Goal: Task Accomplishment & Management: Manage account settings

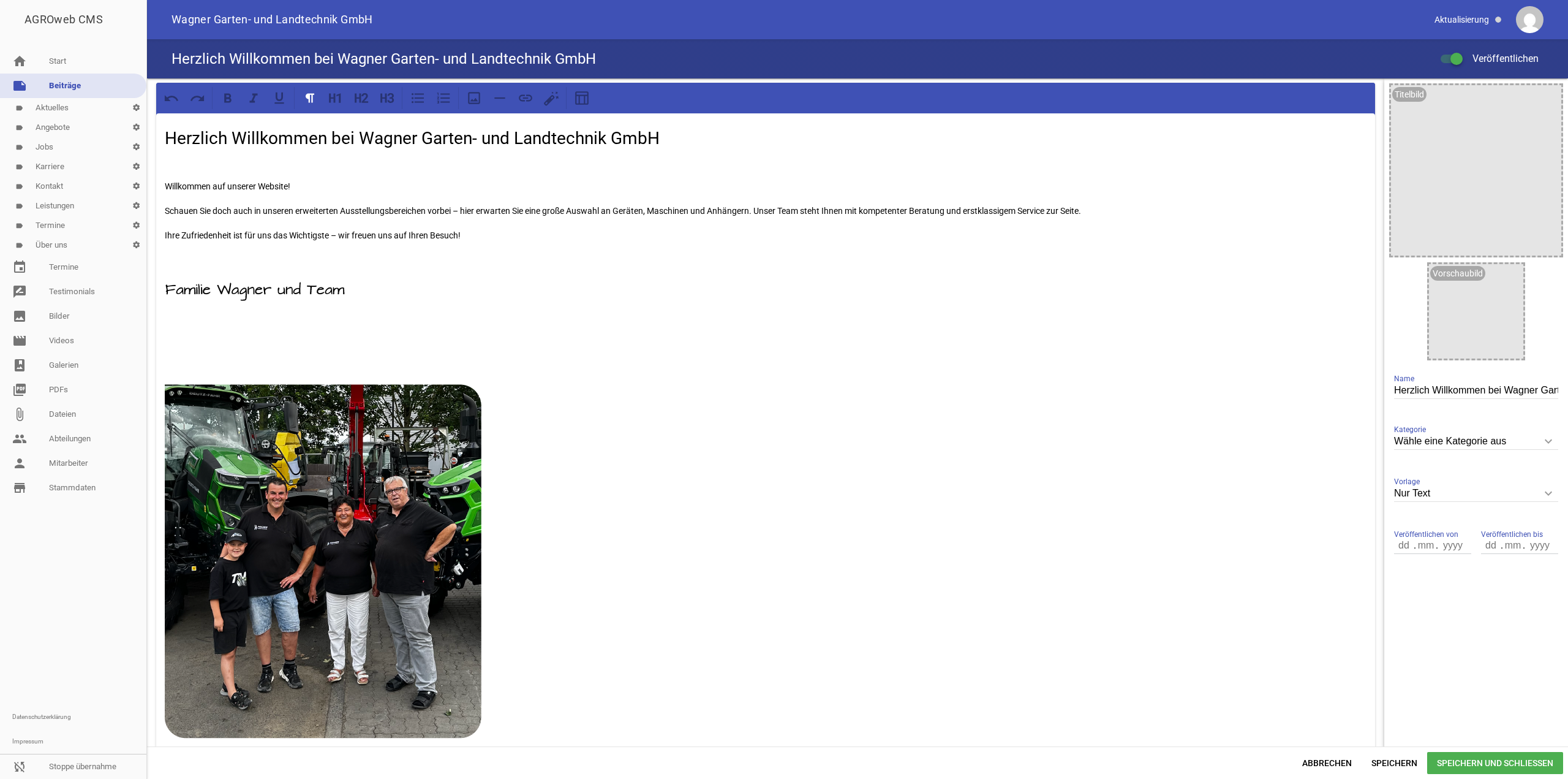
click at [77, 148] on link "label Jobs settings" at bounding box center [73, 147] width 147 height 19
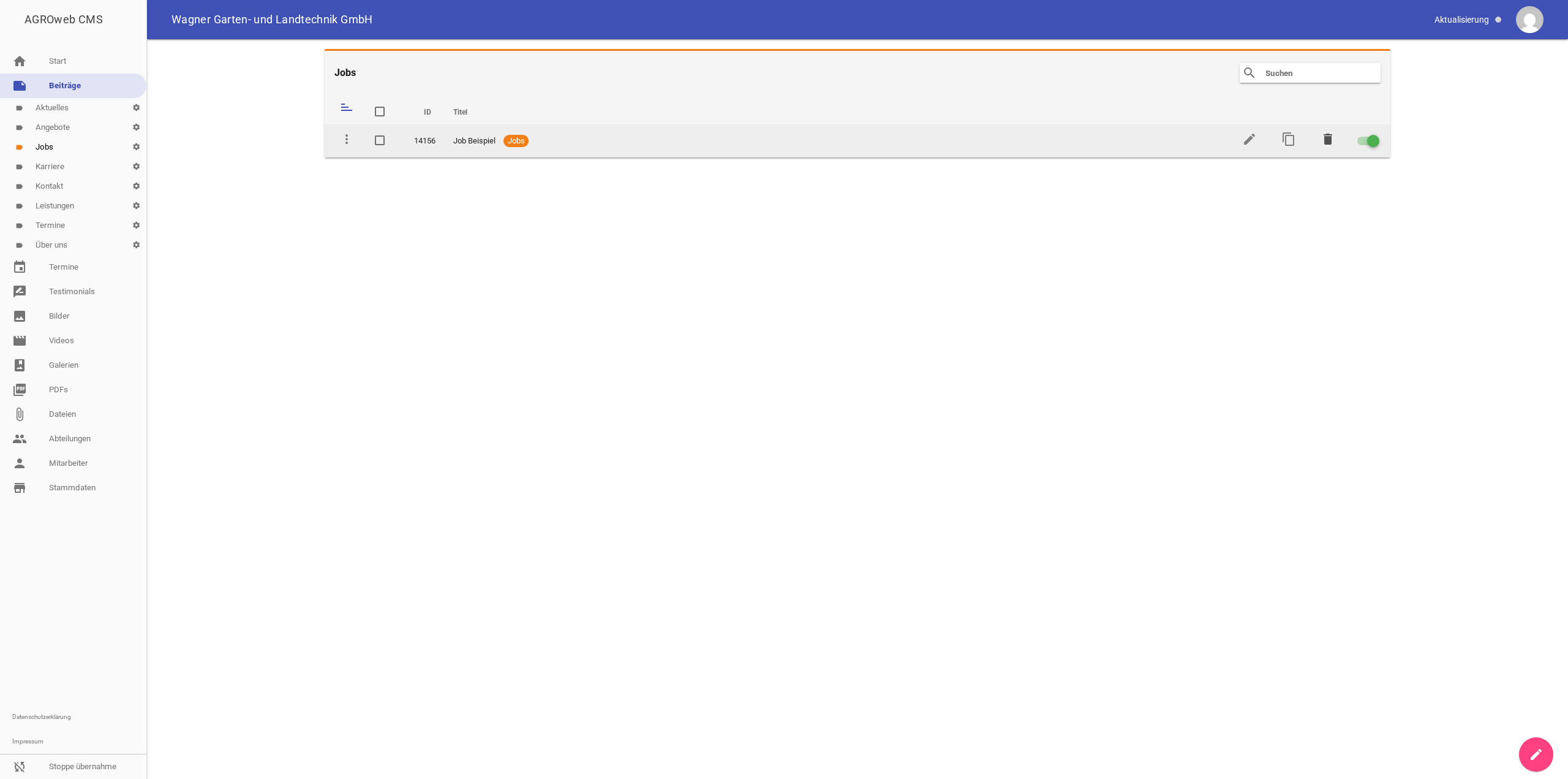
click at [1334, 138] on icon "delete" at bounding box center [1328, 139] width 14 height 14
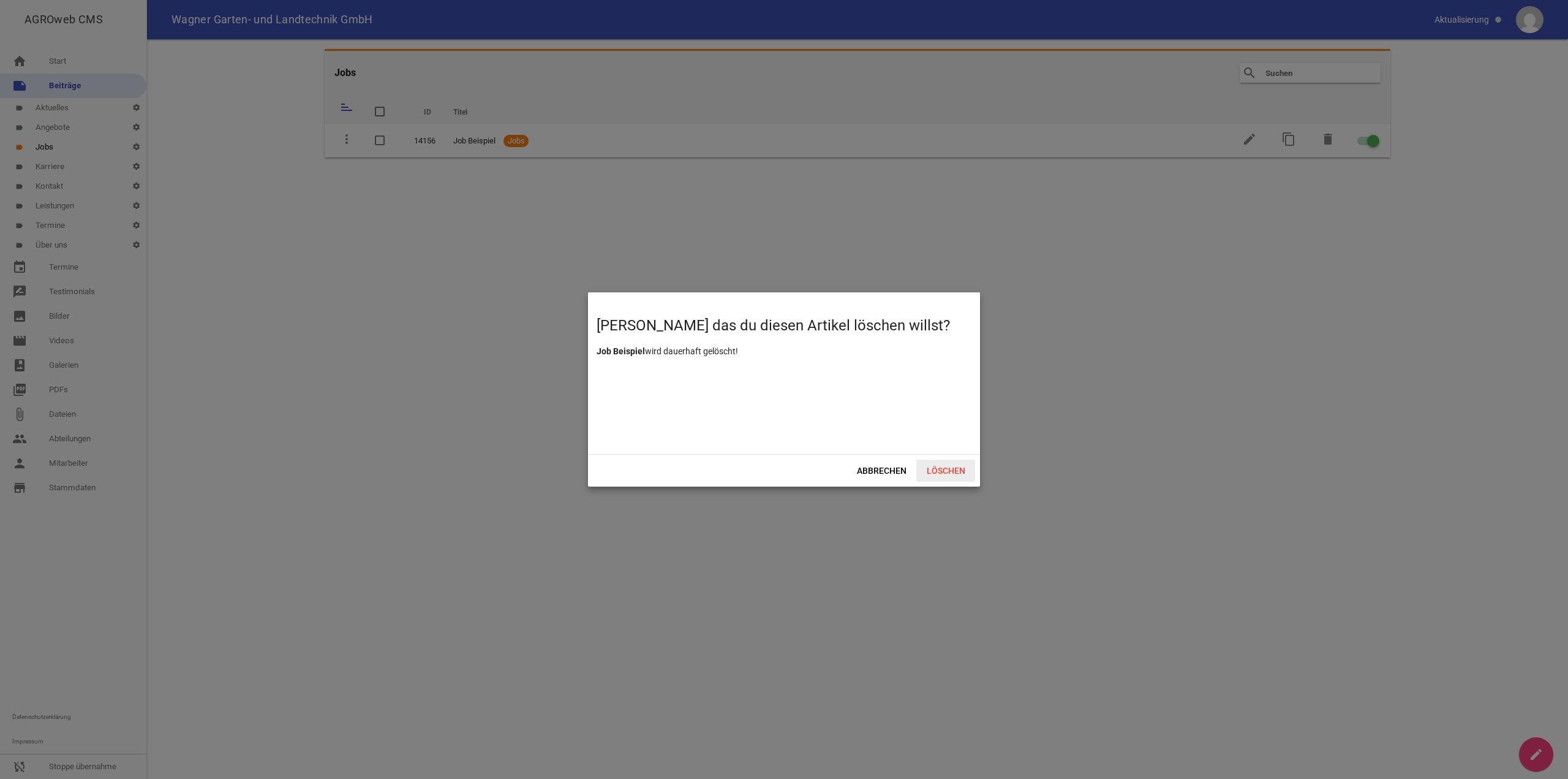
click at [953, 473] on span "Löschen" at bounding box center [946, 470] width 59 height 22
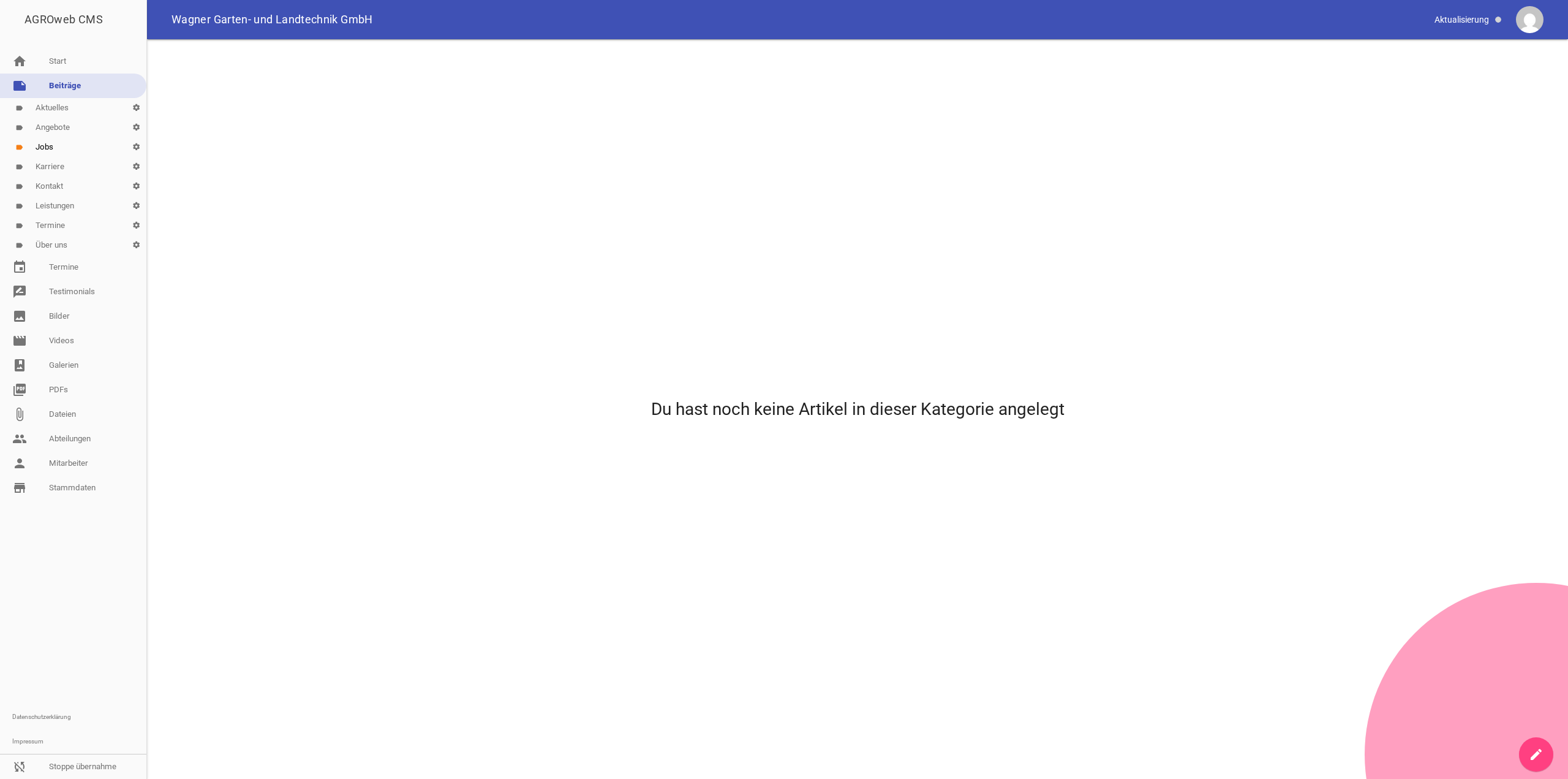
click at [59, 126] on link "label Angebote settings" at bounding box center [73, 127] width 147 height 19
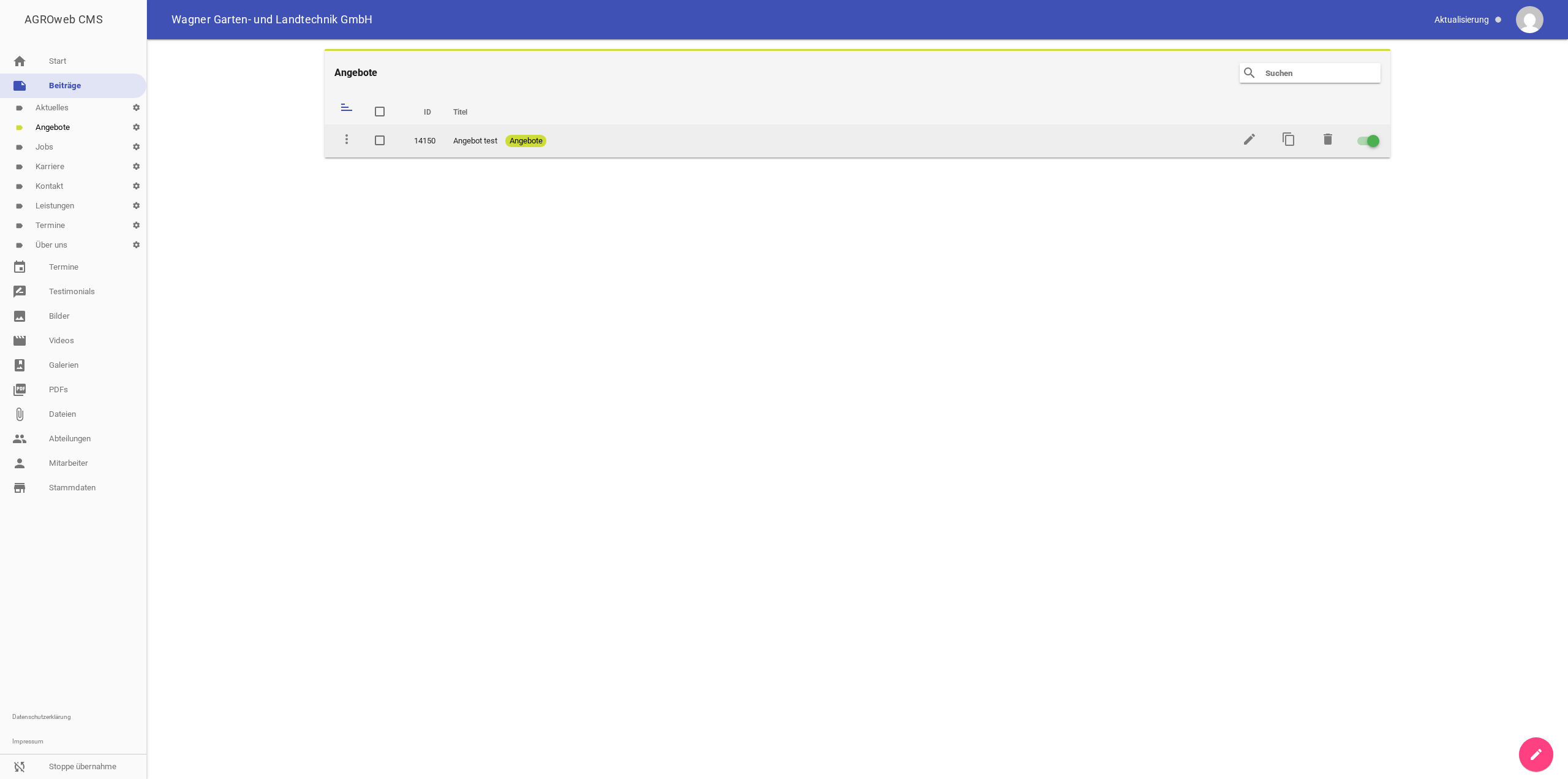
click at [1364, 138] on div at bounding box center [1368, 141] width 22 height 9
click at [1376, 133] on input "checkbox" at bounding box center [1376, 133] width 0 height 0
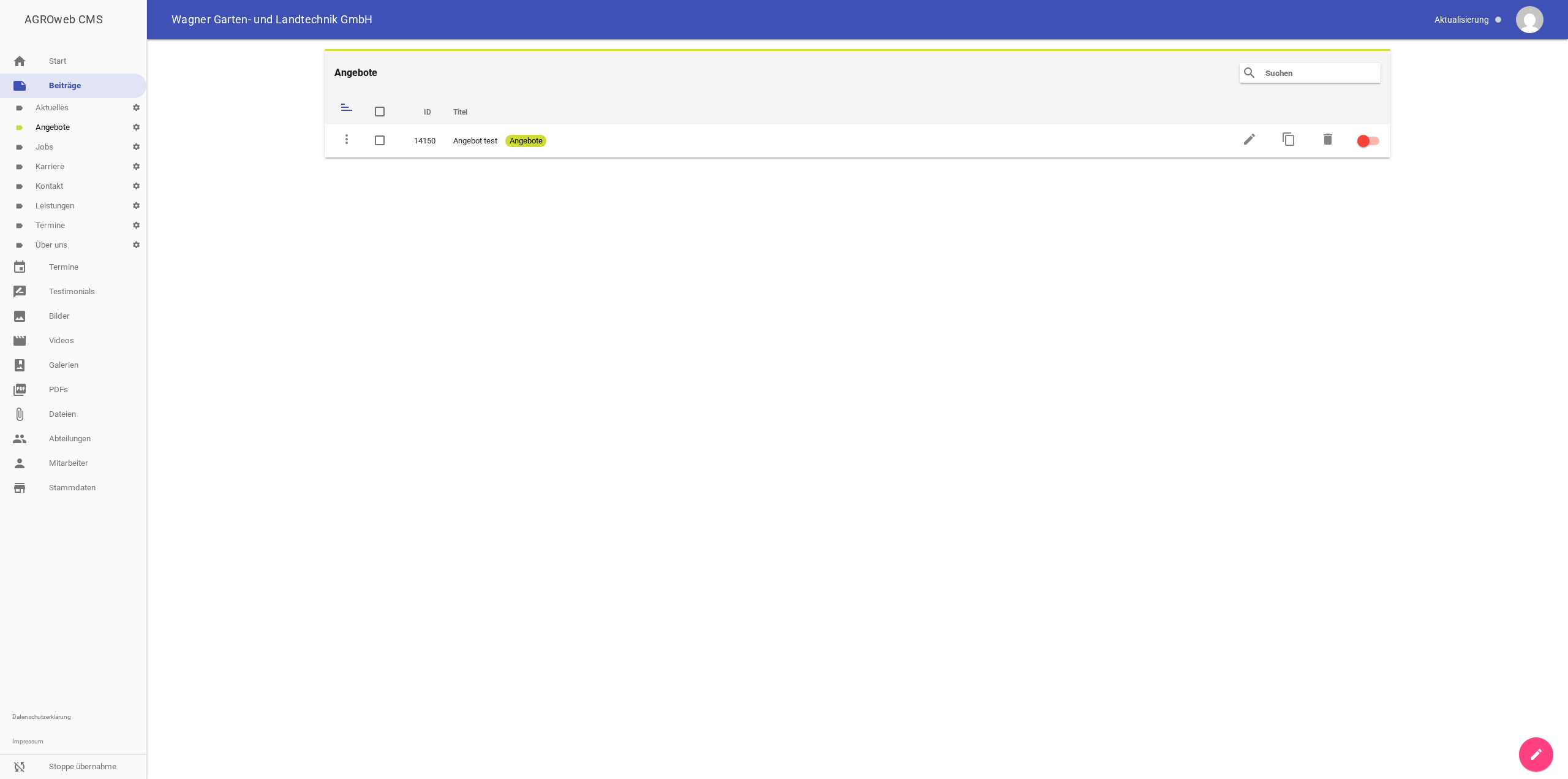
click at [84, 109] on link "label Aktuelles settings" at bounding box center [73, 108] width 147 height 19
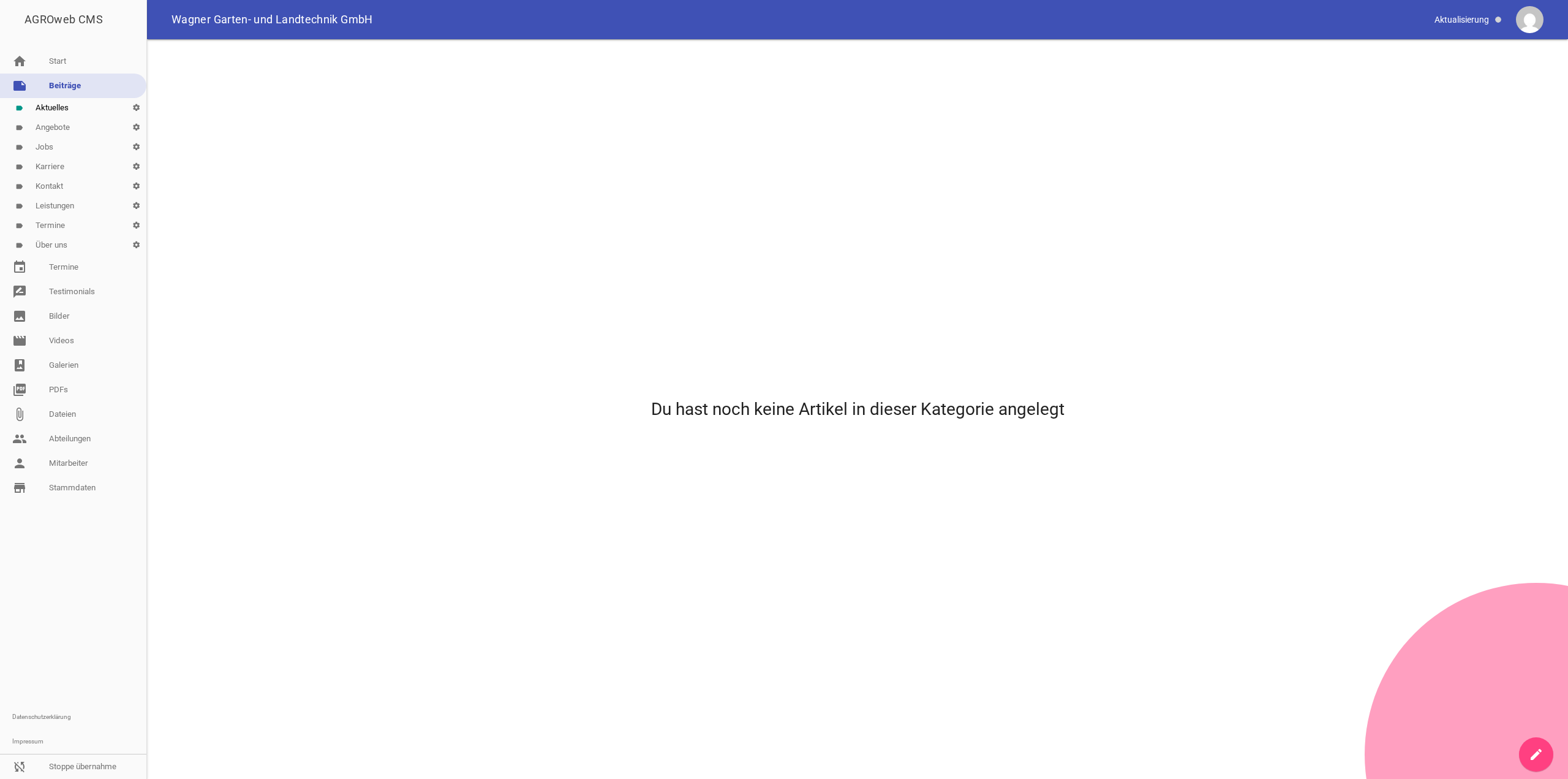
click at [69, 136] on link "label Angebote settings" at bounding box center [73, 127] width 147 height 19
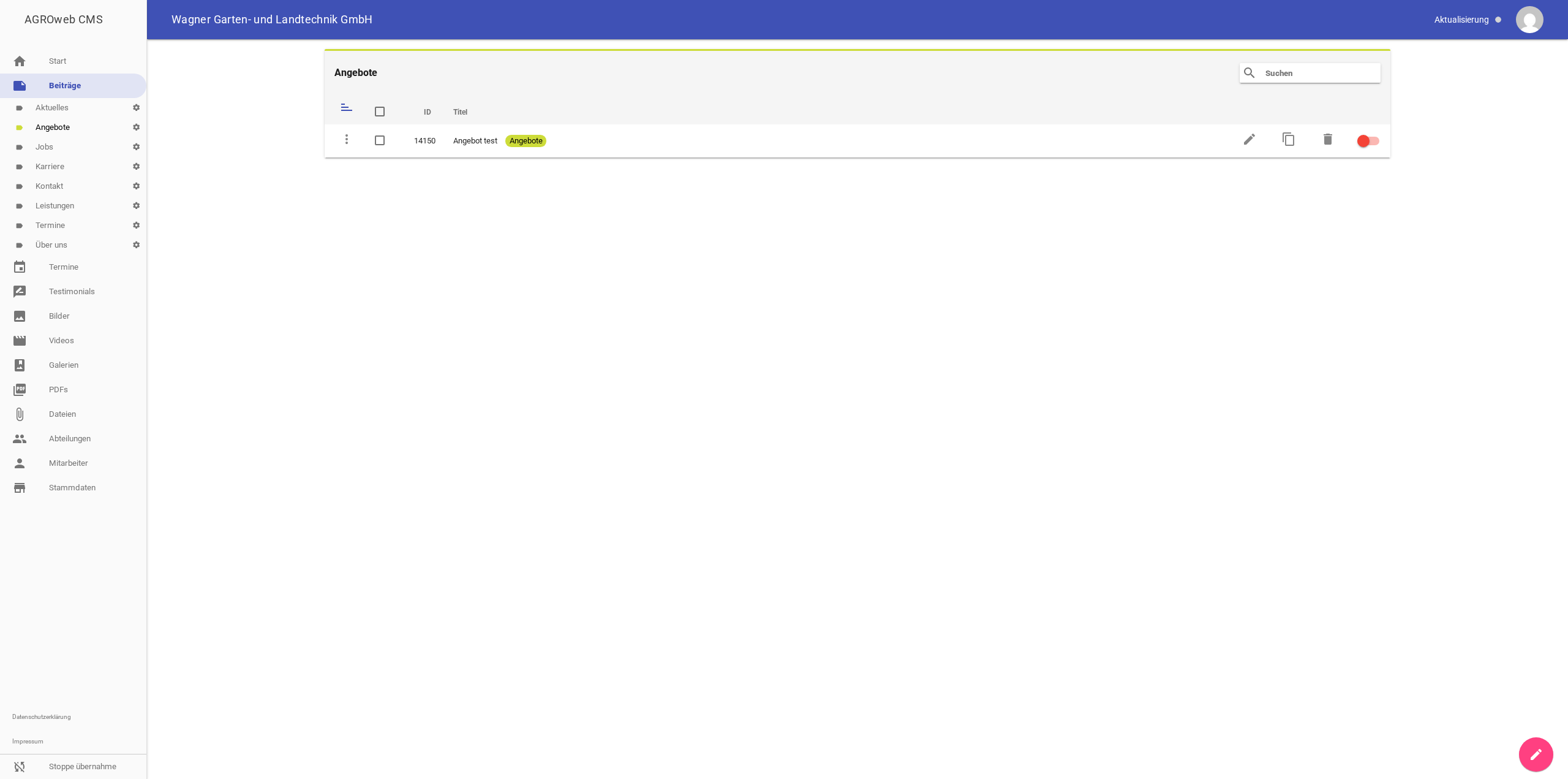
click at [58, 155] on link "label Jobs settings" at bounding box center [73, 147] width 147 height 19
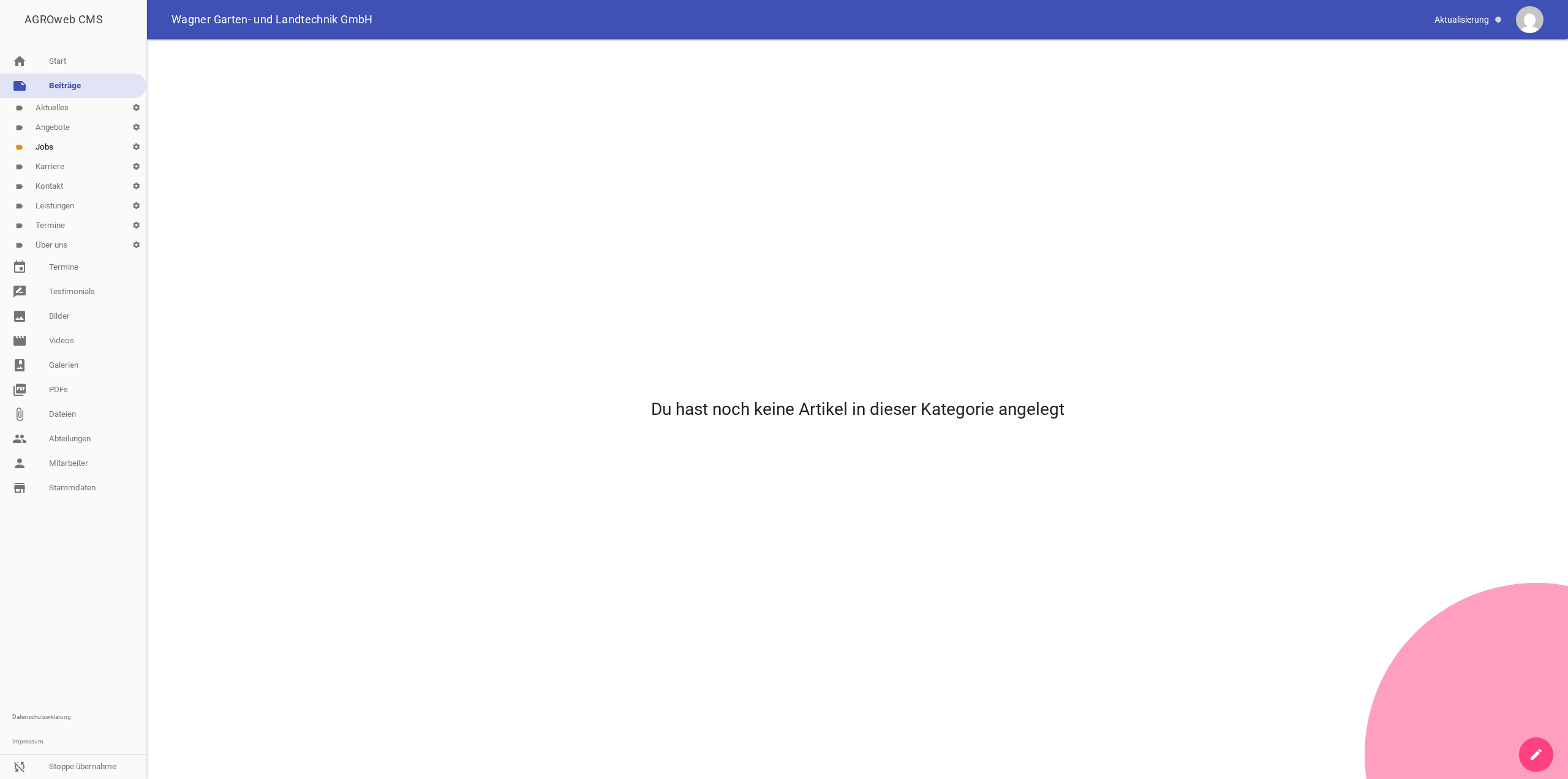
click at [56, 166] on link "label Karriere settings" at bounding box center [73, 167] width 147 height 19
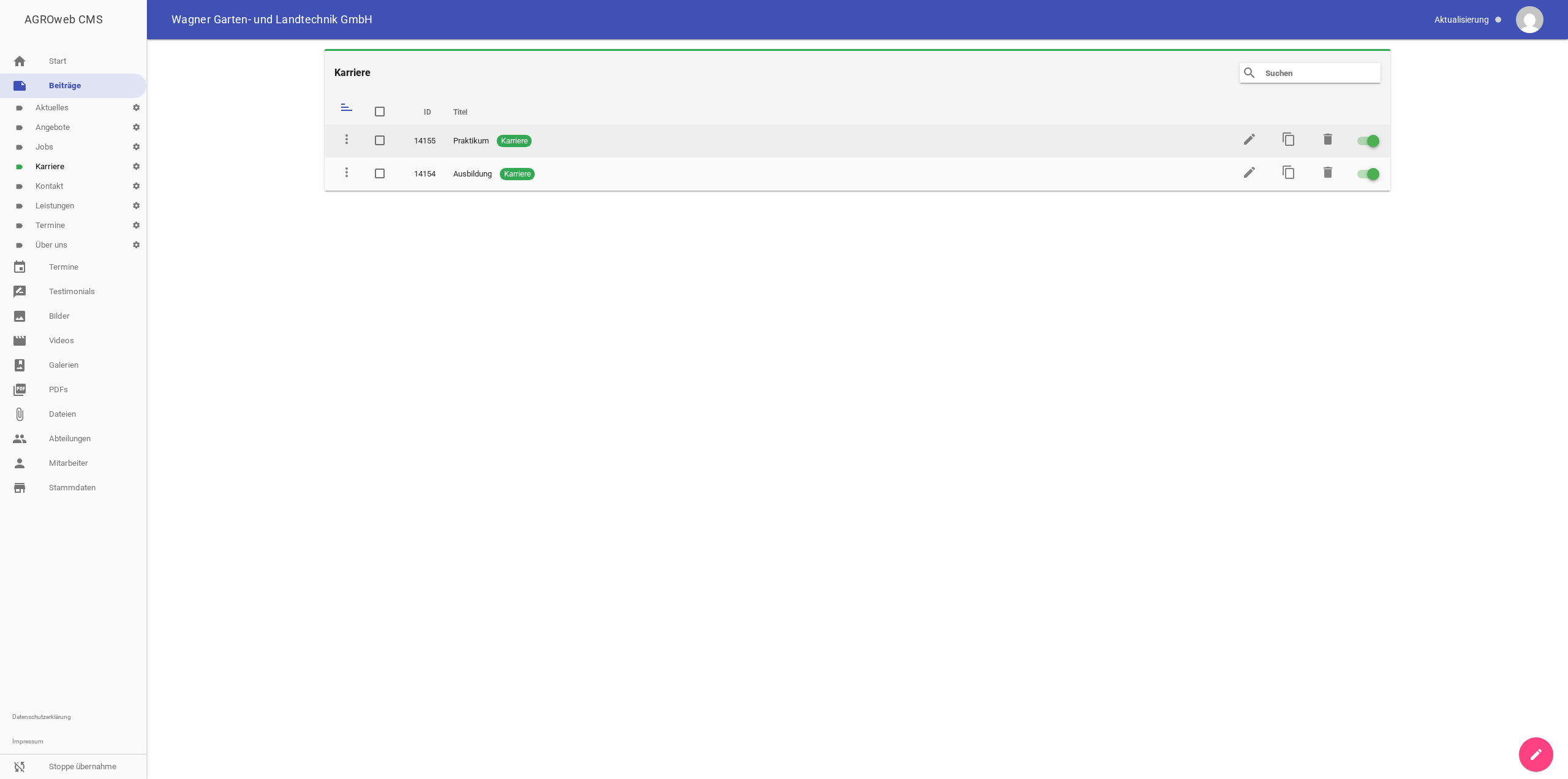
click at [478, 142] on span "Praktikum" at bounding box center [471, 141] width 36 height 13
click at [1257, 139] on td "edit" at bounding box center [1249, 141] width 40 height 33
click at [1251, 140] on icon "edit" at bounding box center [1250, 139] width 14 height 14
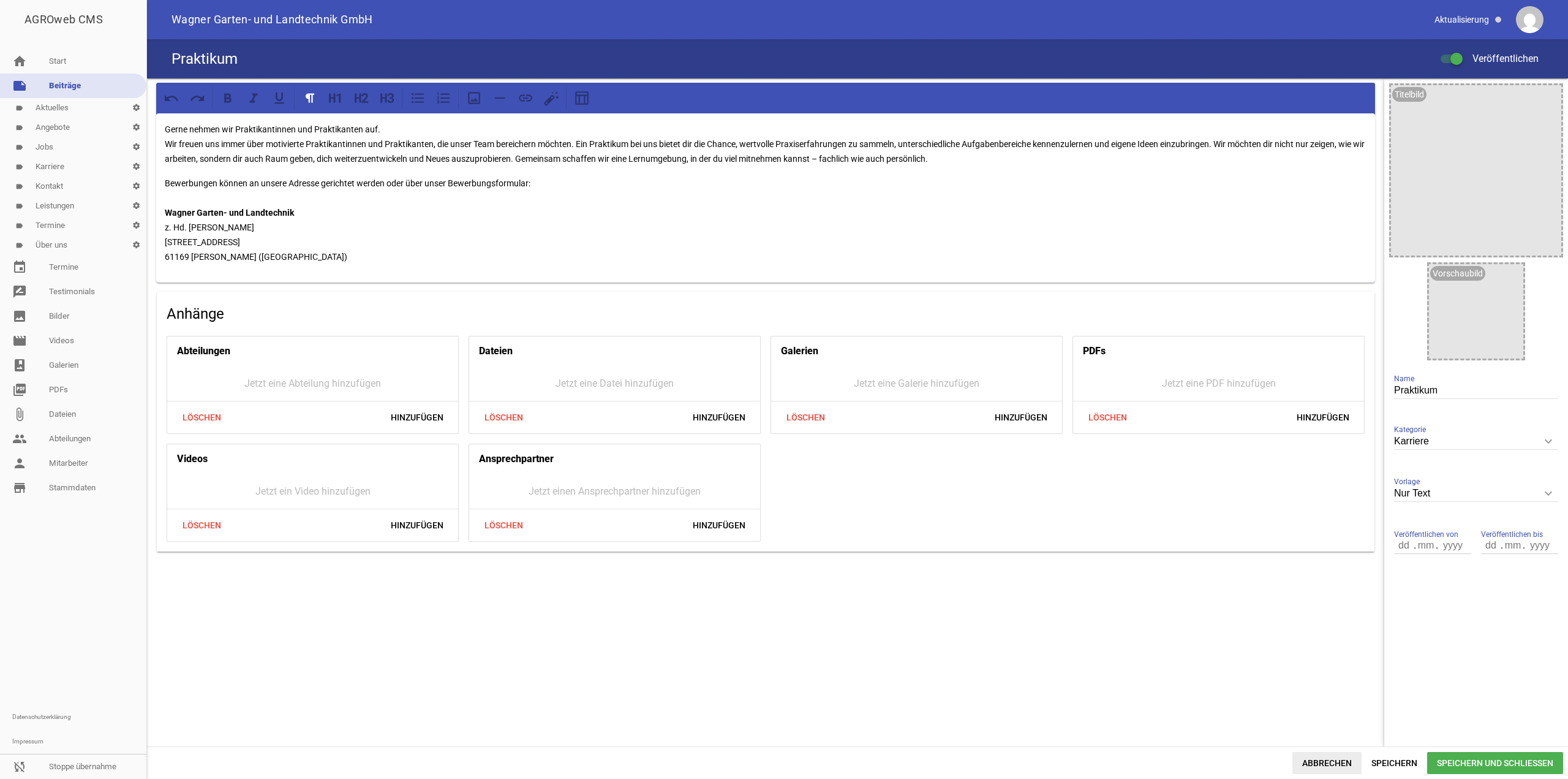
click at [1321, 763] on span "Abbrechen" at bounding box center [1328, 763] width 69 height 22
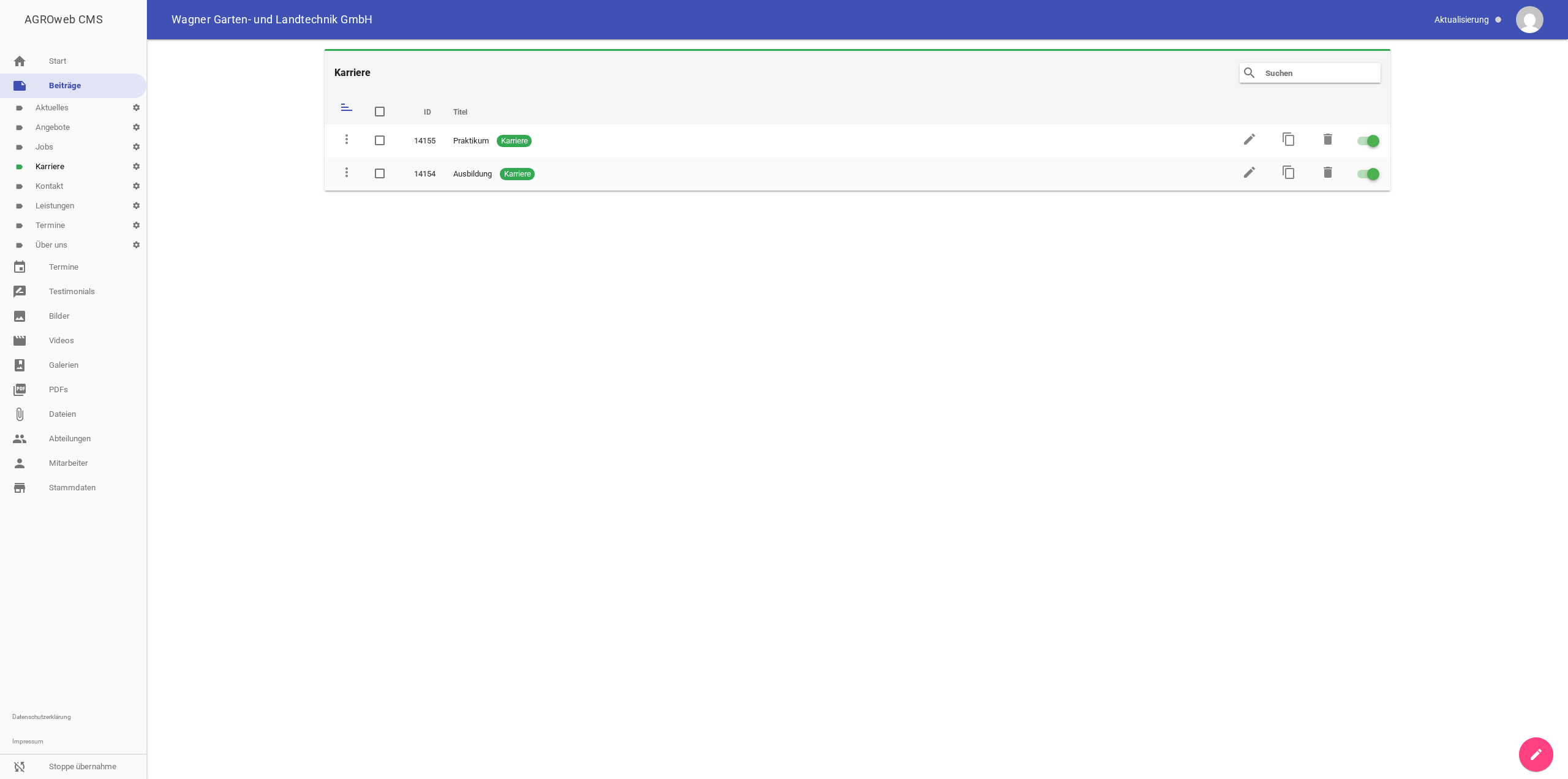
click at [74, 182] on link "label Kontakt settings" at bounding box center [73, 186] width 147 height 19
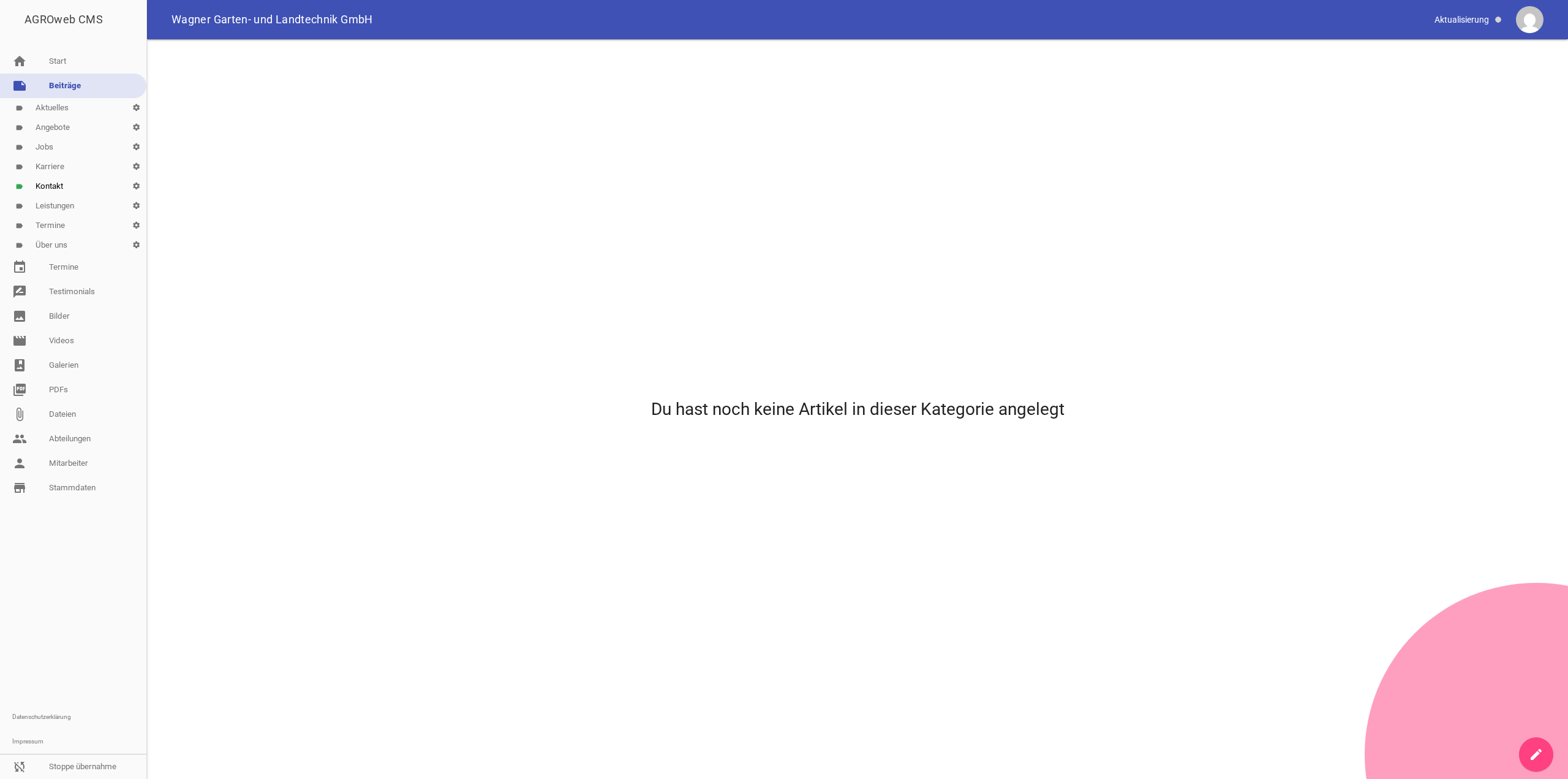
click at [56, 202] on link "label Leistungen settings" at bounding box center [73, 206] width 147 height 19
click at [71, 227] on link "label Termine settings" at bounding box center [73, 225] width 147 height 19
click at [53, 241] on link "label Über uns settings" at bounding box center [73, 245] width 147 height 19
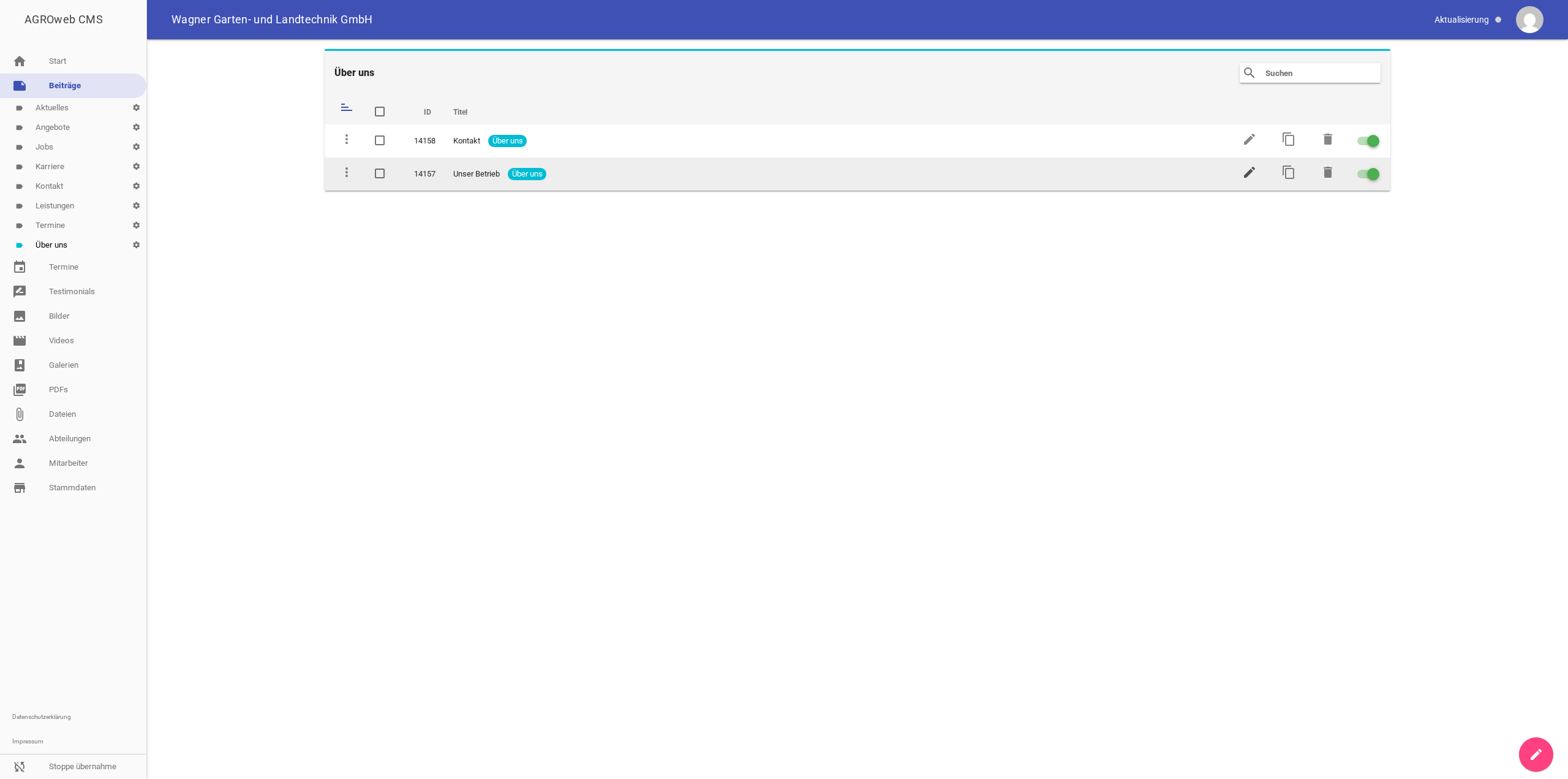
click at [1247, 179] on link "edit" at bounding box center [1250, 177] width 14 height 10
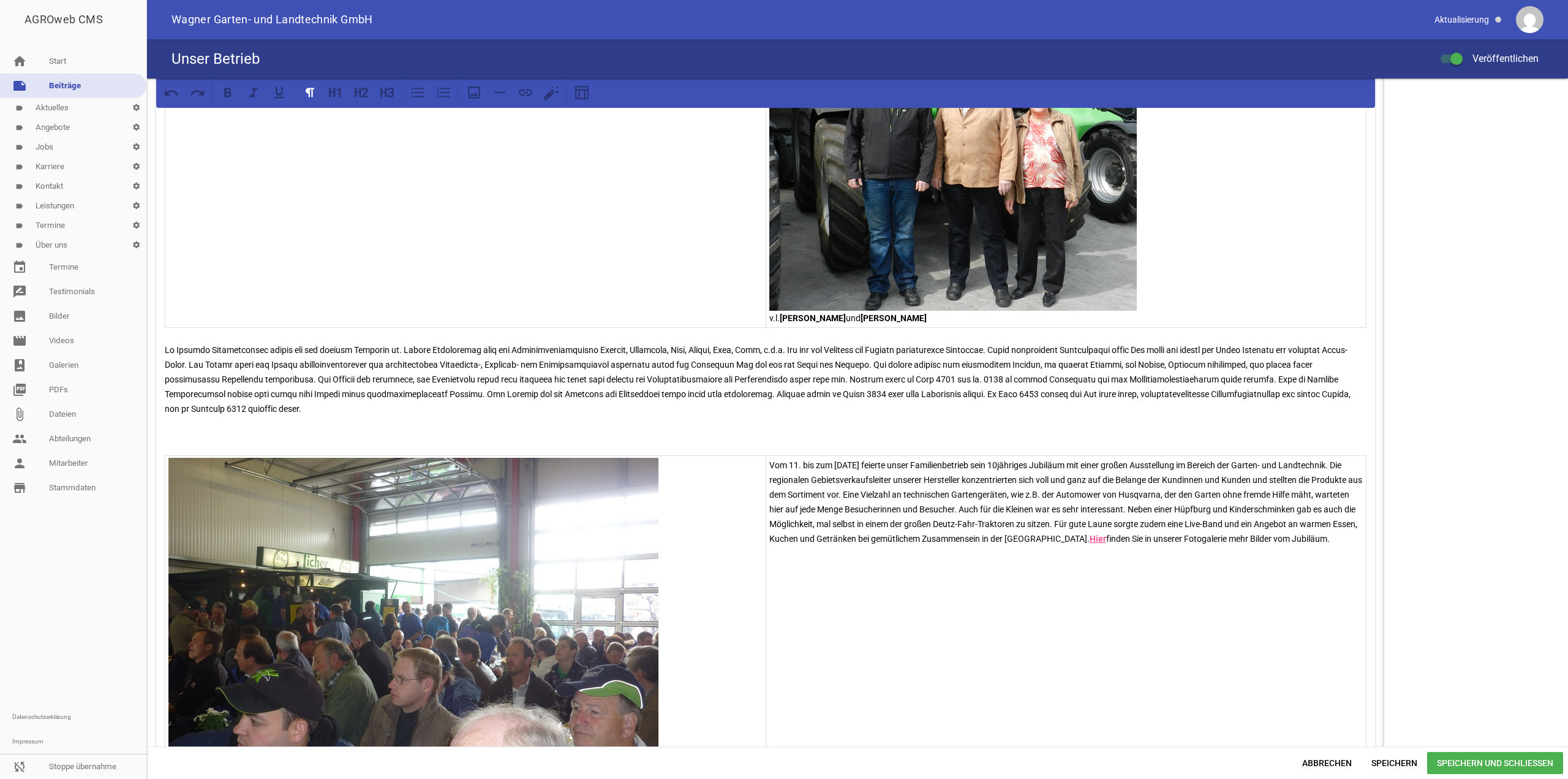
scroll to position [674, 0]
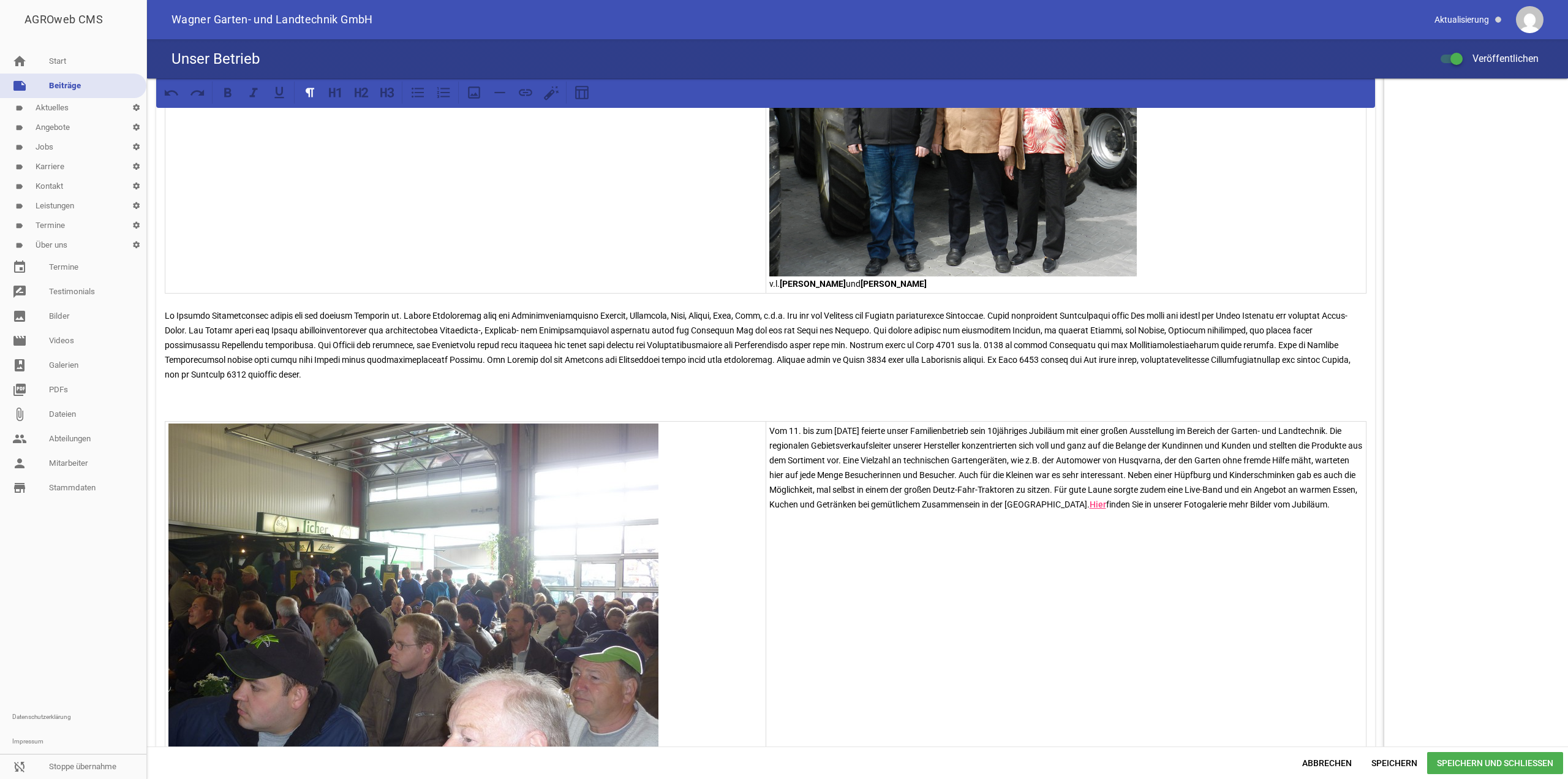
click at [766, 285] on td "[PERSON_NAME] und [PERSON_NAME]" at bounding box center [1066, 146] width 601 height 294
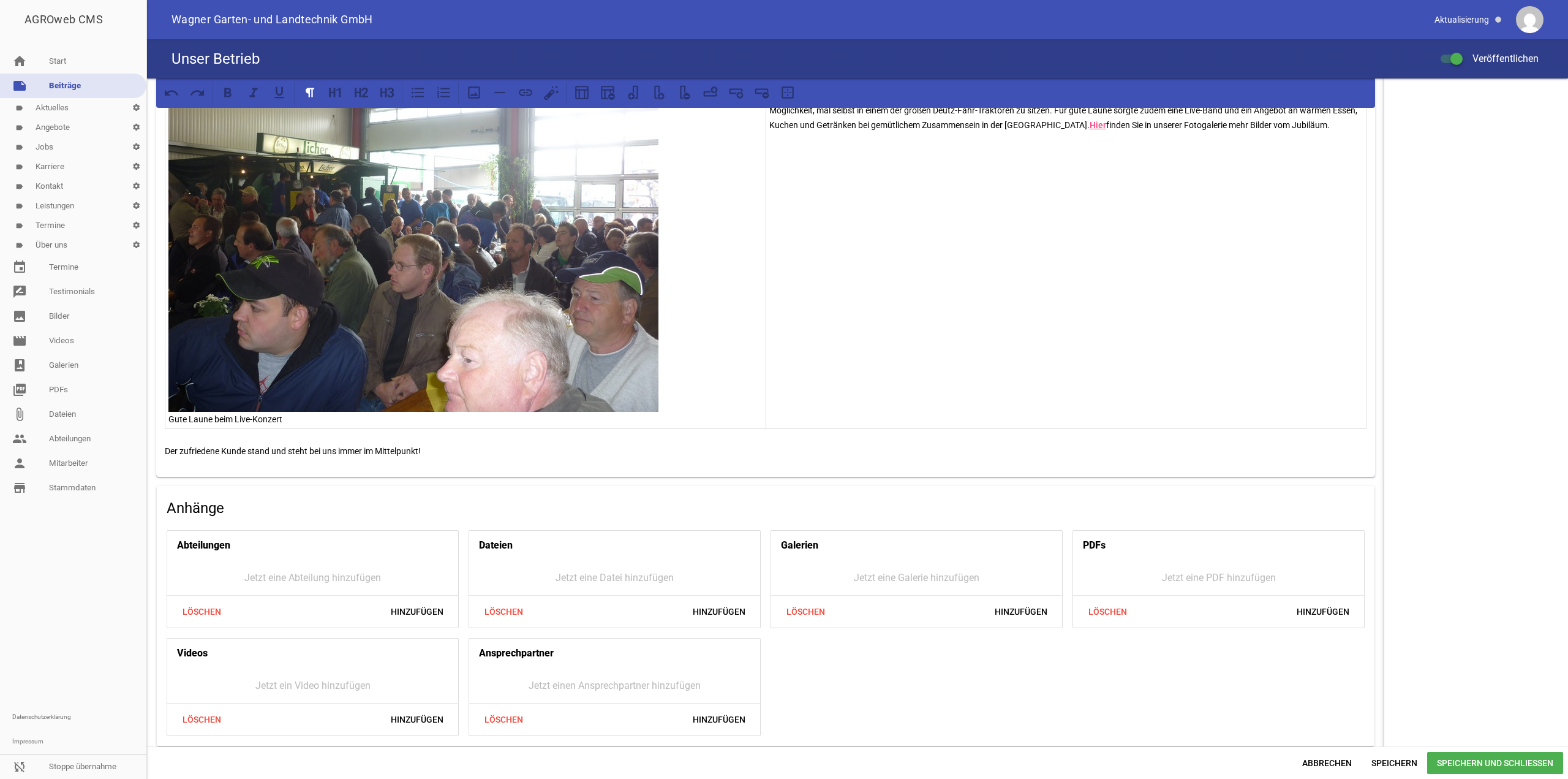
scroll to position [1072, 0]
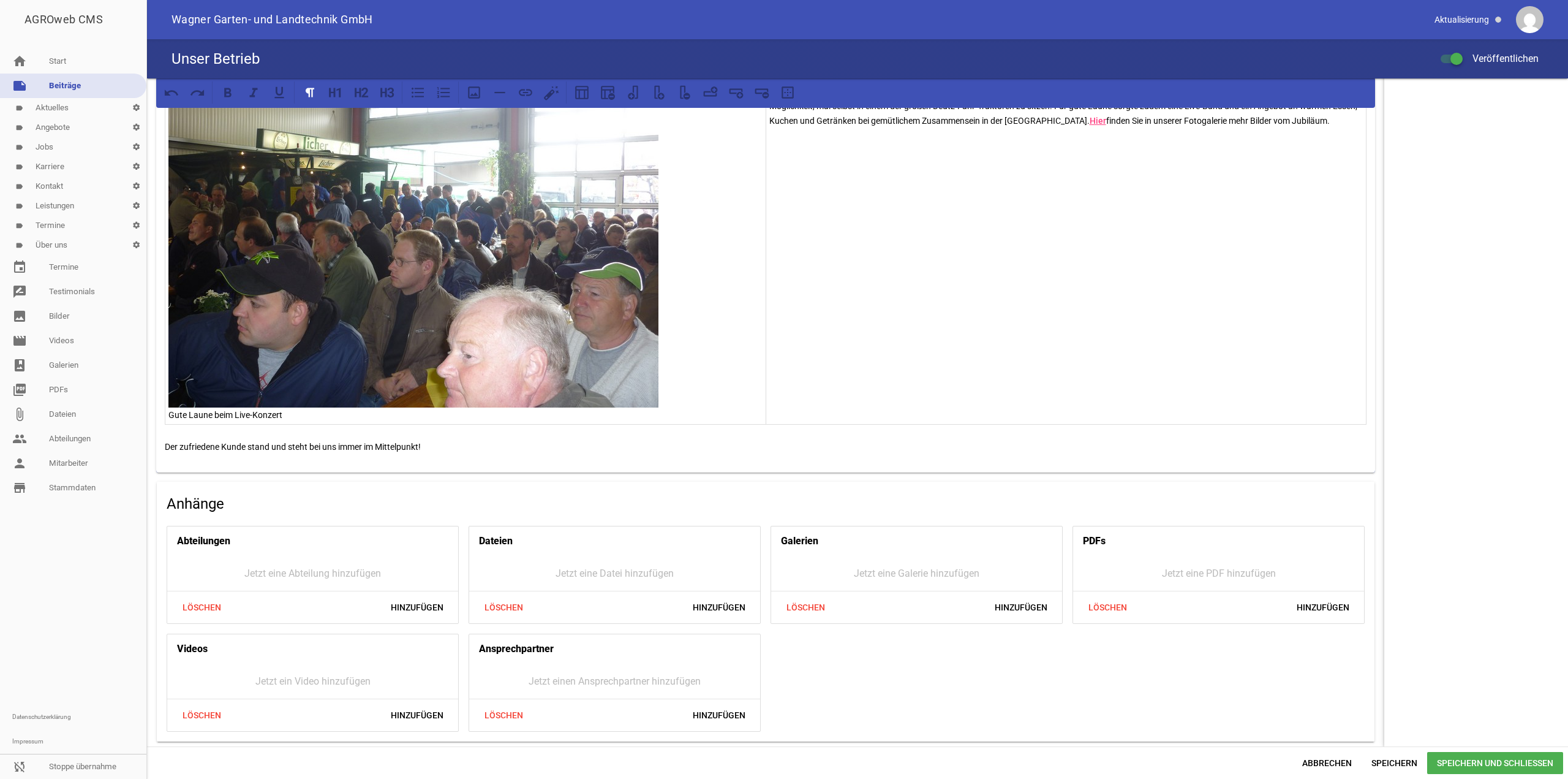
click at [169, 414] on p "Gute Laune beim Live-Konzert" at bounding box center [466, 231] width 594 height 382
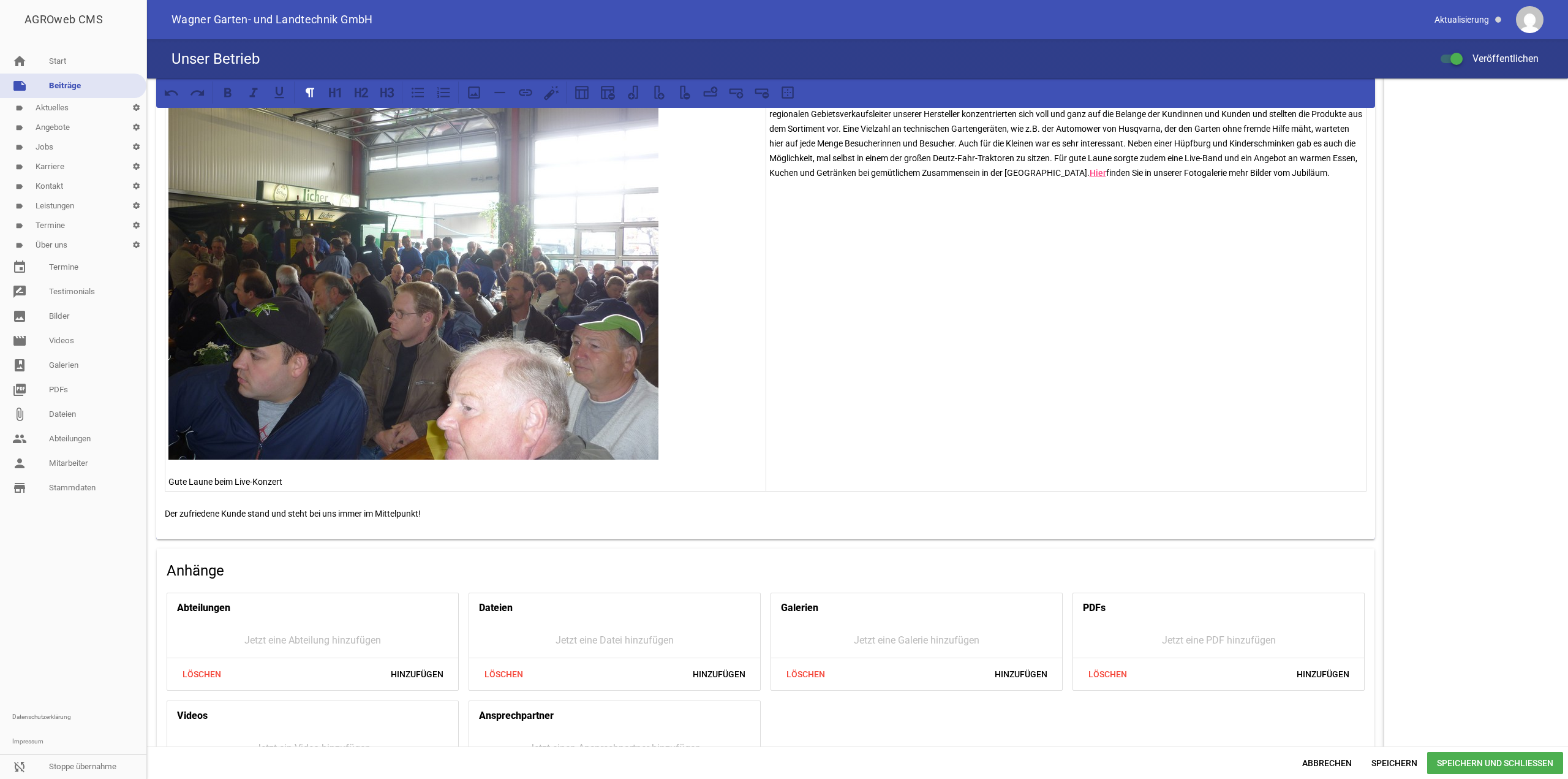
scroll to position [1087, 0]
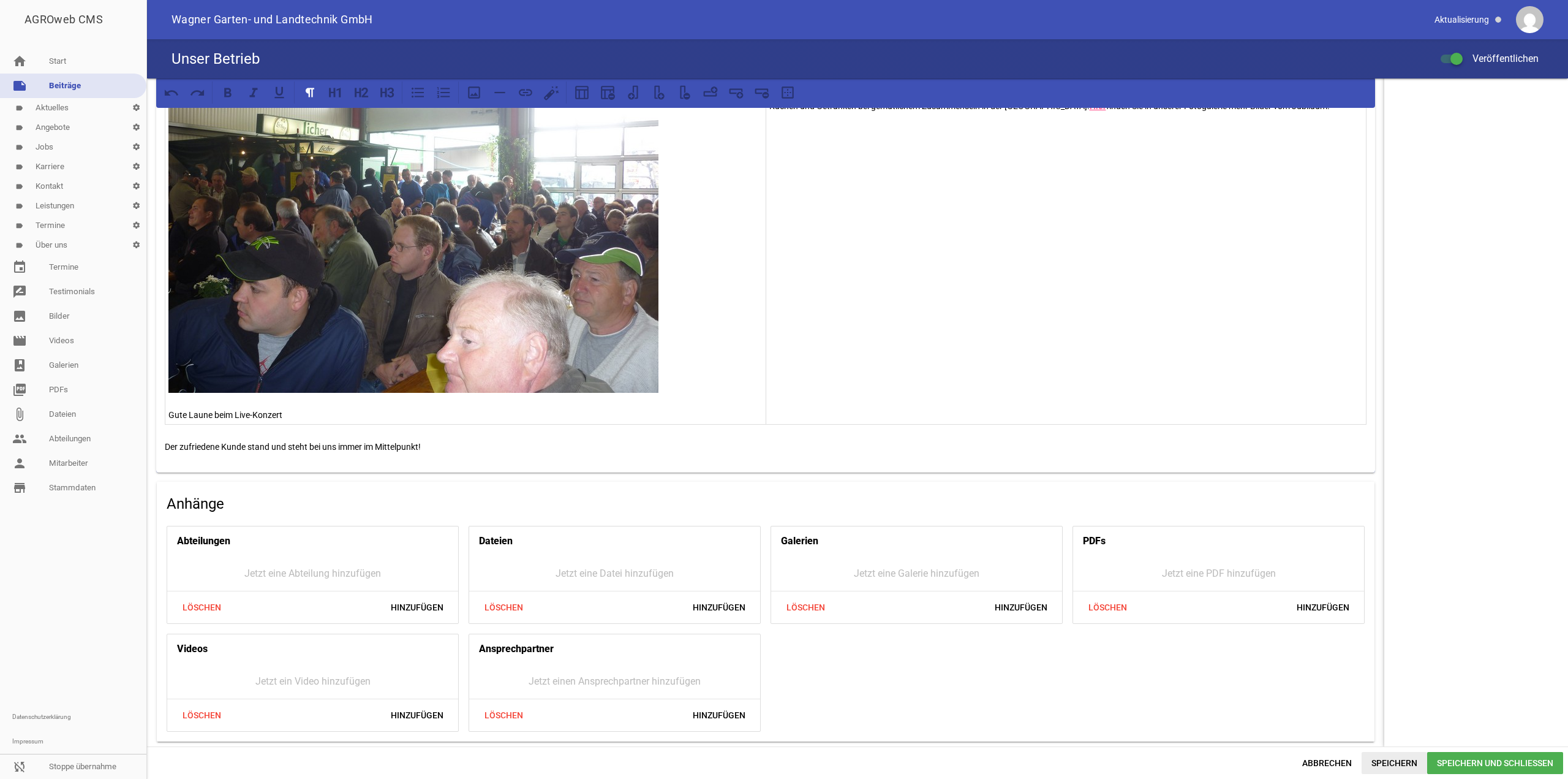
click at [1384, 763] on span "Speichern" at bounding box center [1394, 763] width 66 height 22
click at [51, 244] on link "label Über uns settings" at bounding box center [73, 245] width 147 height 19
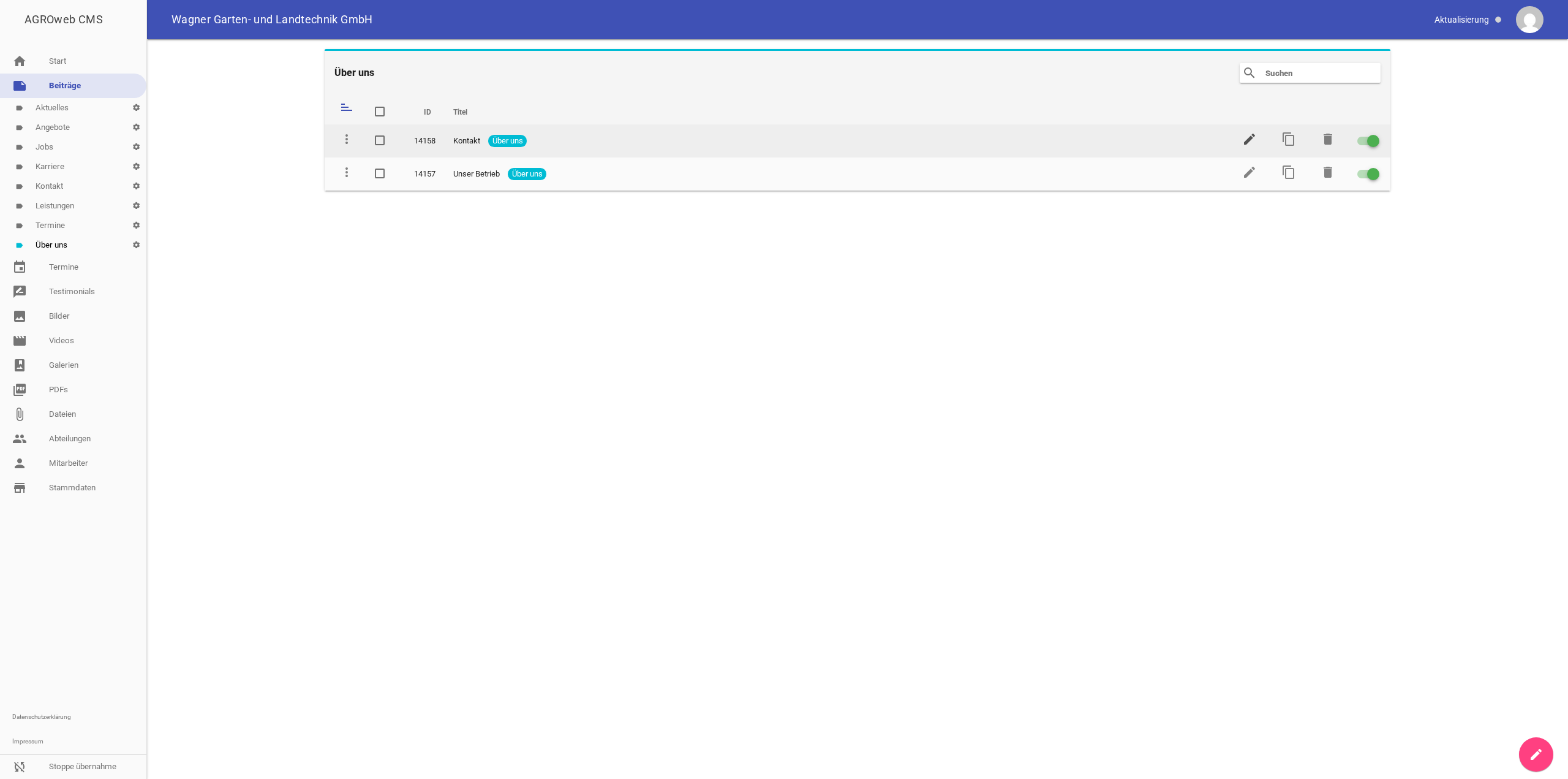
click at [1245, 142] on icon "edit" at bounding box center [1250, 139] width 14 height 14
